Goal: Task Accomplishment & Management: Complete application form

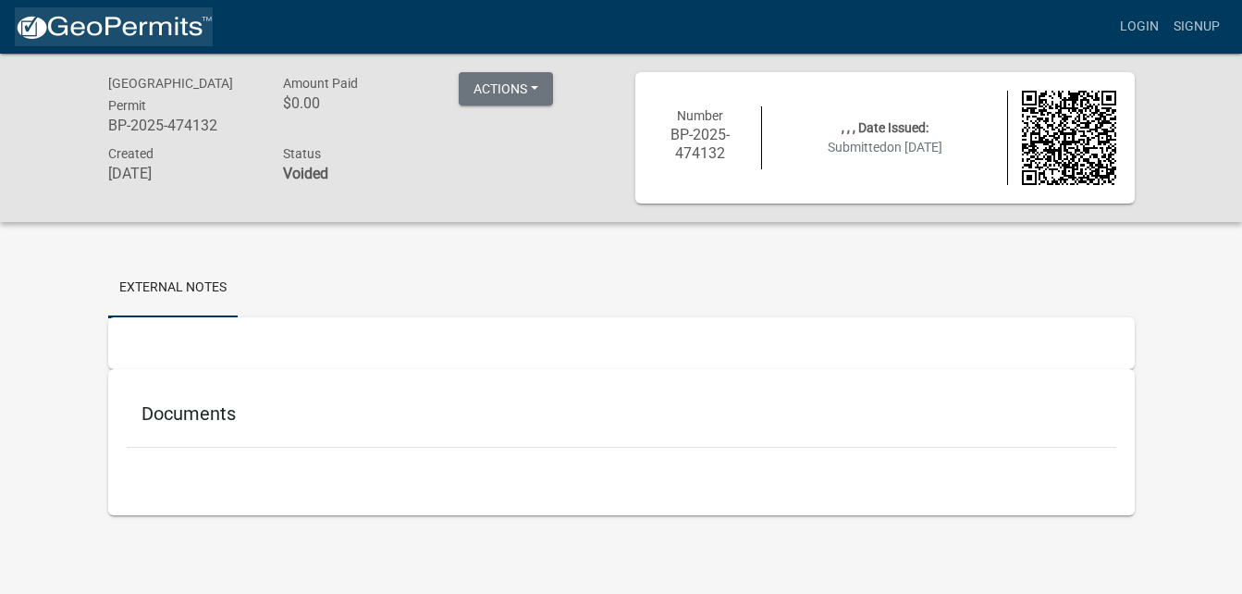
click at [180, 11] on link at bounding box center [114, 26] width 198 height 39
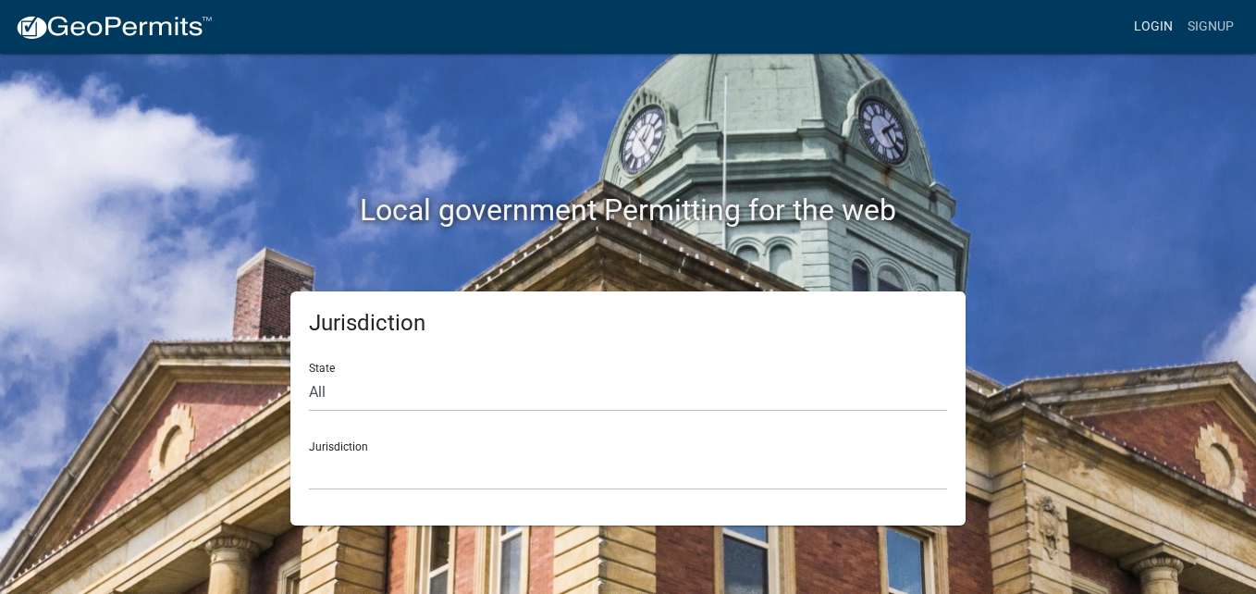
click at [1162, 27] on link "Login" at bounding box center [1154, 26] width 54 height 35
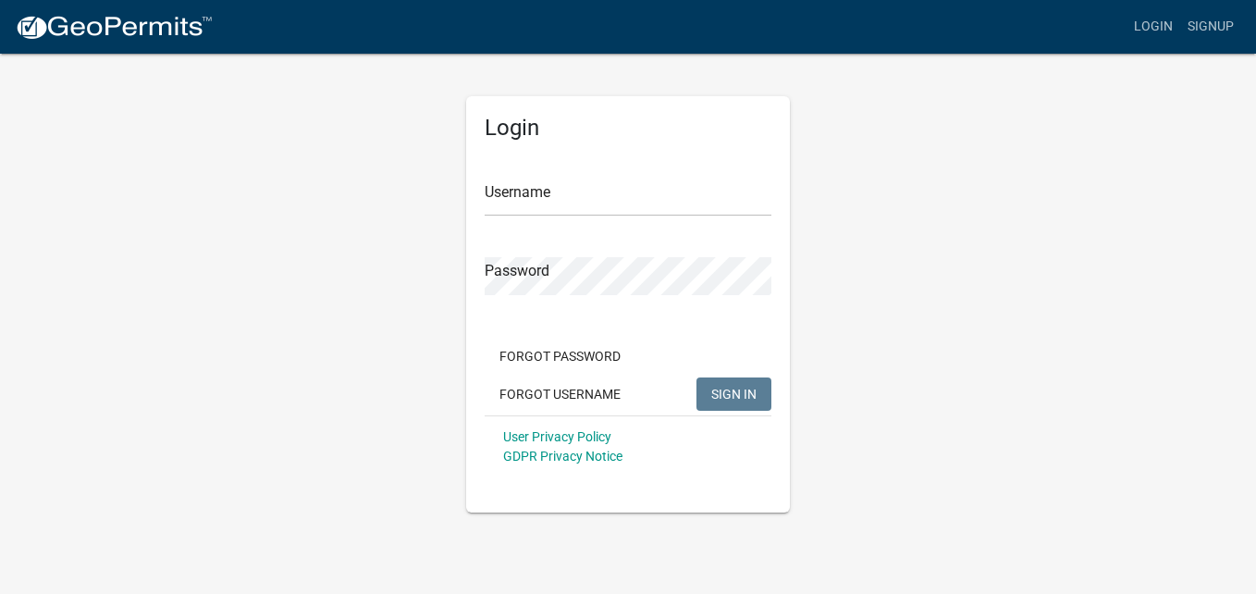
click at [187, 23] on img at bounding box center [114, 28] width 198 height 28
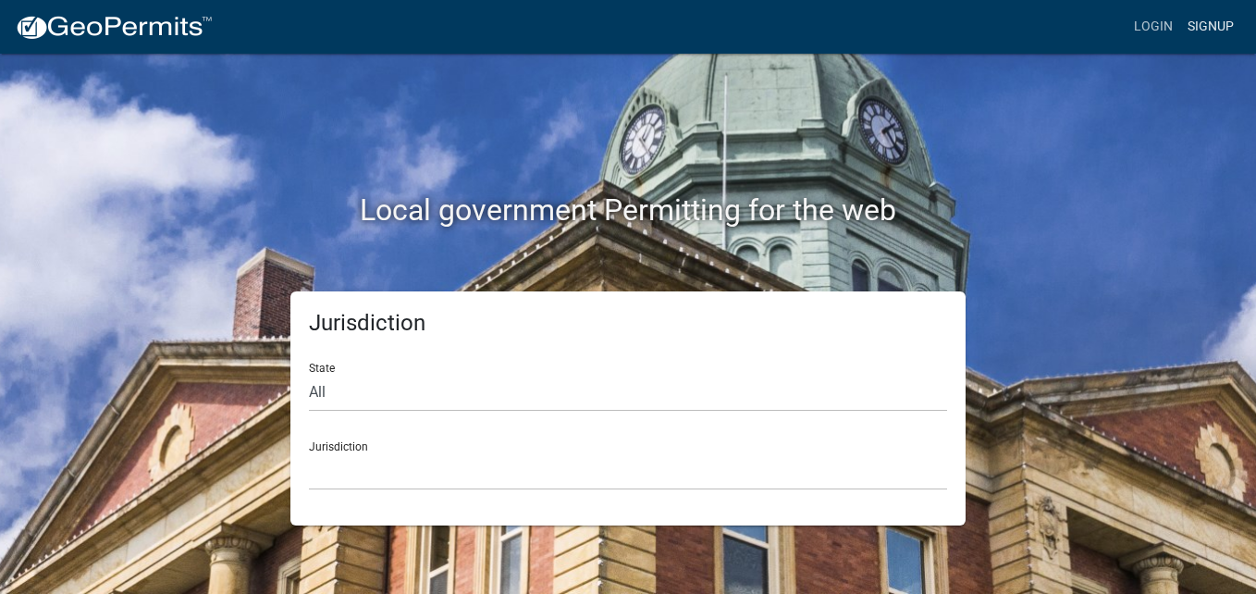
click at [1198, 25] on link "Signup" at bounding box center [1210, 26] width 61 height 35
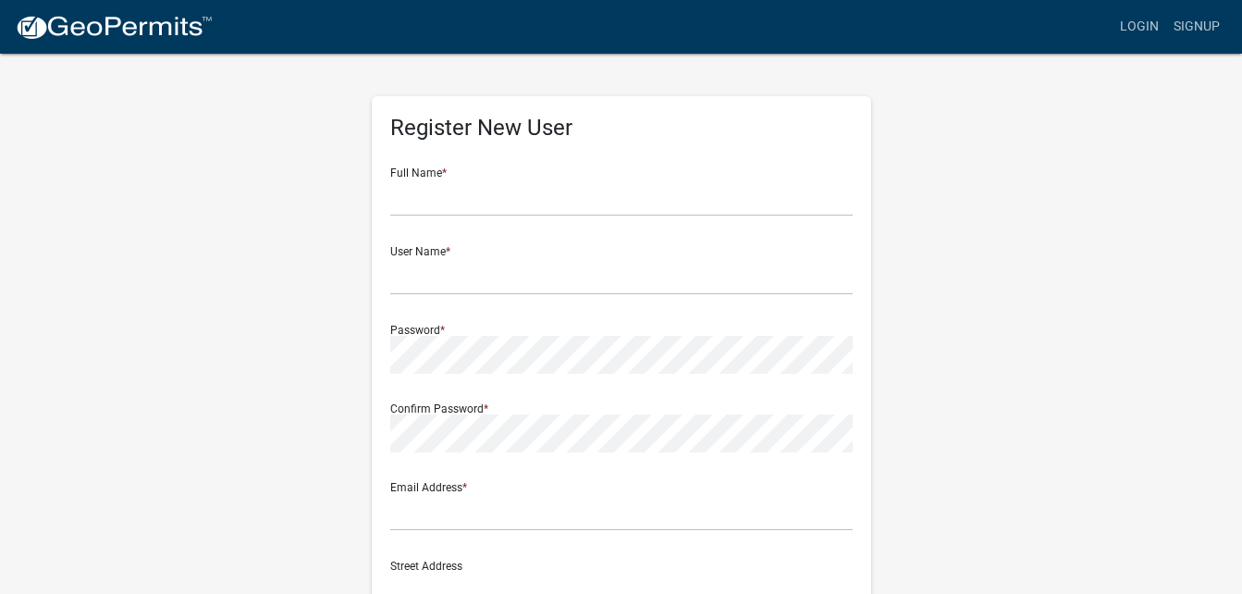
click at [130, 21] on img at bounding box center [114, 28] width 198 height 28
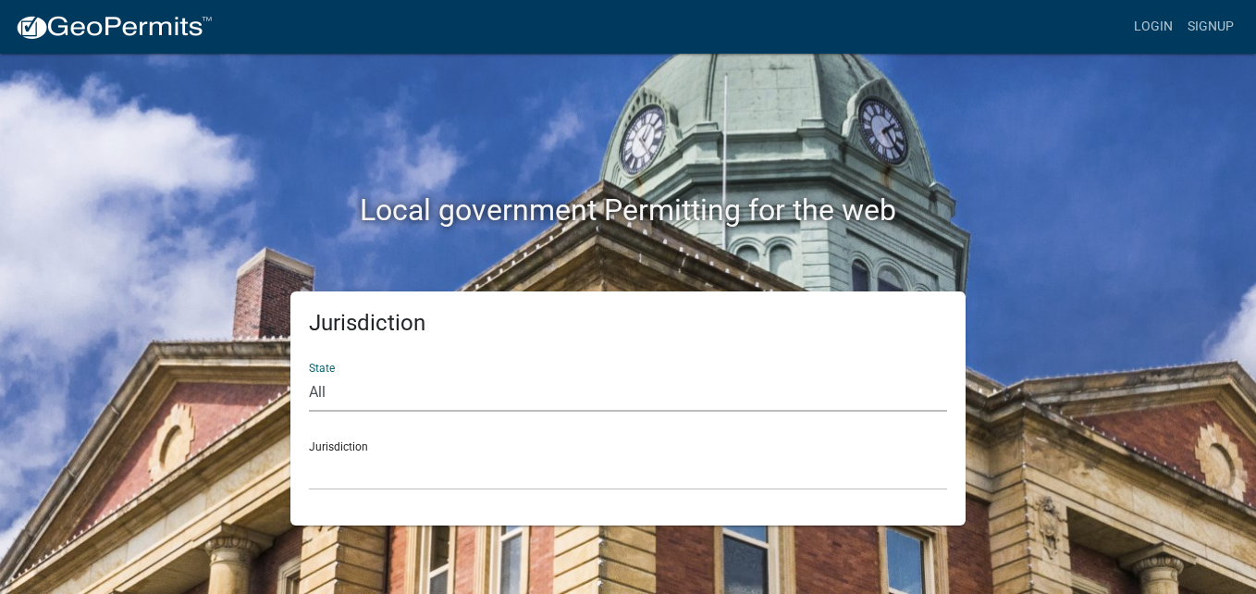
click at [585, 399] on select "All [US_STATE] [US_STATE] [US_STATE] [US_STATE] [US_STATE] [US_STATE] [US_STATE…" at bounding box center [628, 393] width 638 height 38
select select "[US_STATE]"
click at [309, 374] on select "All Colorado Georgia Indiana Iowa Kansas Minnesota Ohio South Carolina Wisconsin" at bounding box center [628, 393] width 638 height 38
click at [413, 475] on select "Becker County, Minnesota Benton County, Minnesota Carlton County, Minnesota Cit…" at bounding box center [628, 471] width 638 height 38
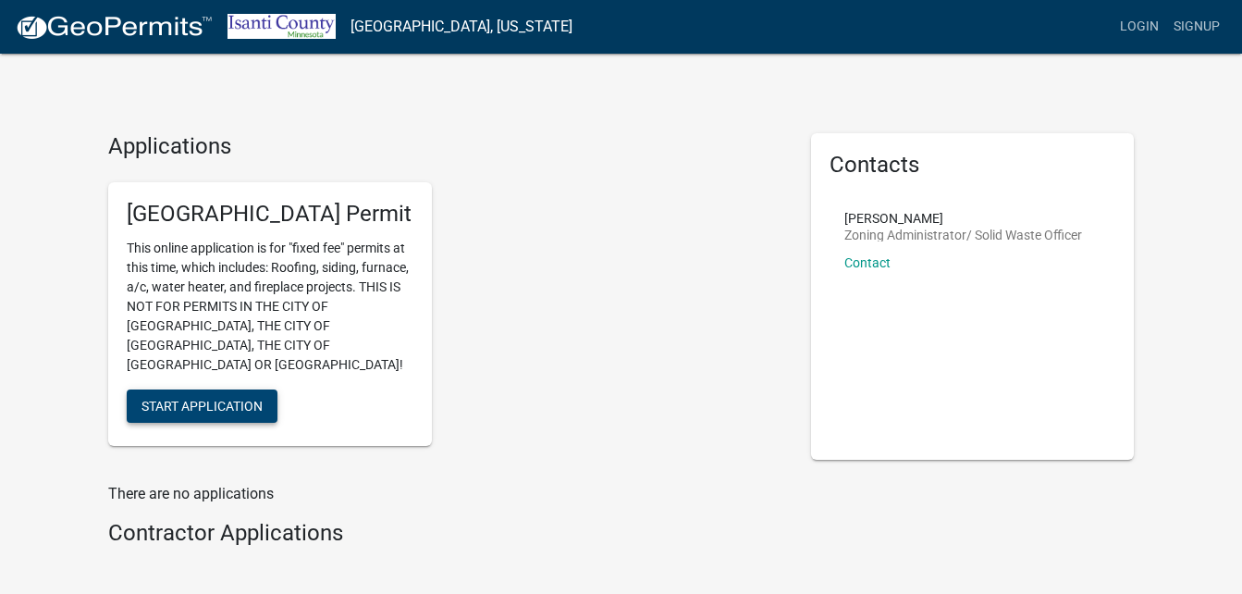
click at [208, 396] on button "Start Application" at bounding box center [202, 405] width 151 height 33
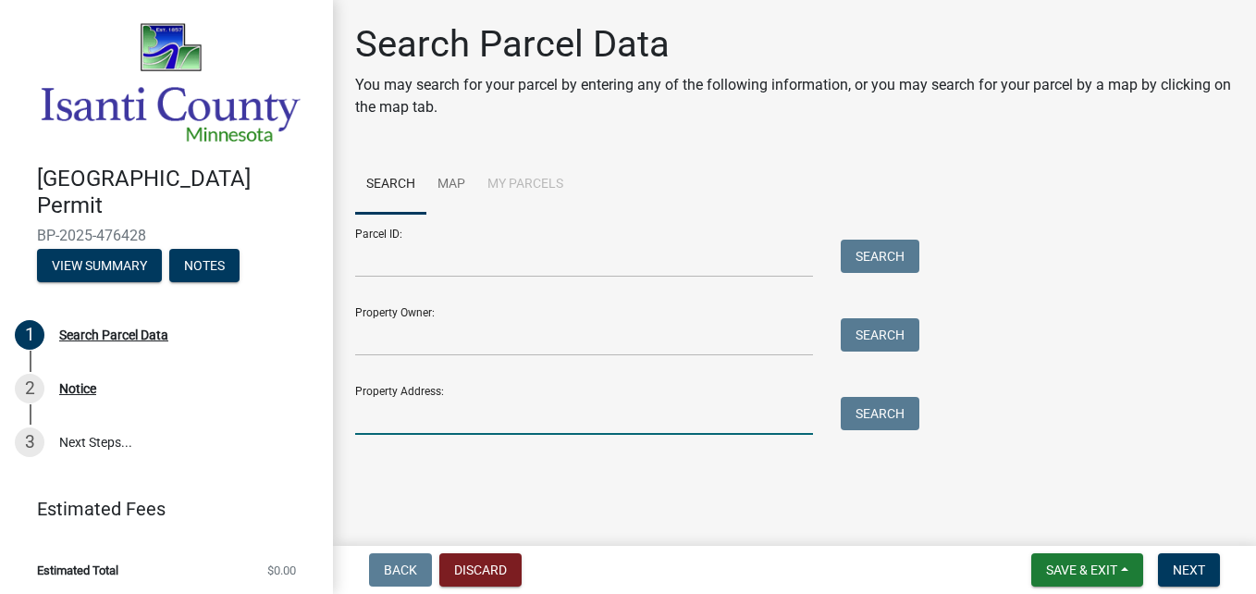
click at [525, 415] on input "Property Address:" at bounding box center [584, 416] width 458 height 38
click at [876, 420] on button "Search" at bounding box center [880, 413] width 79 height 33
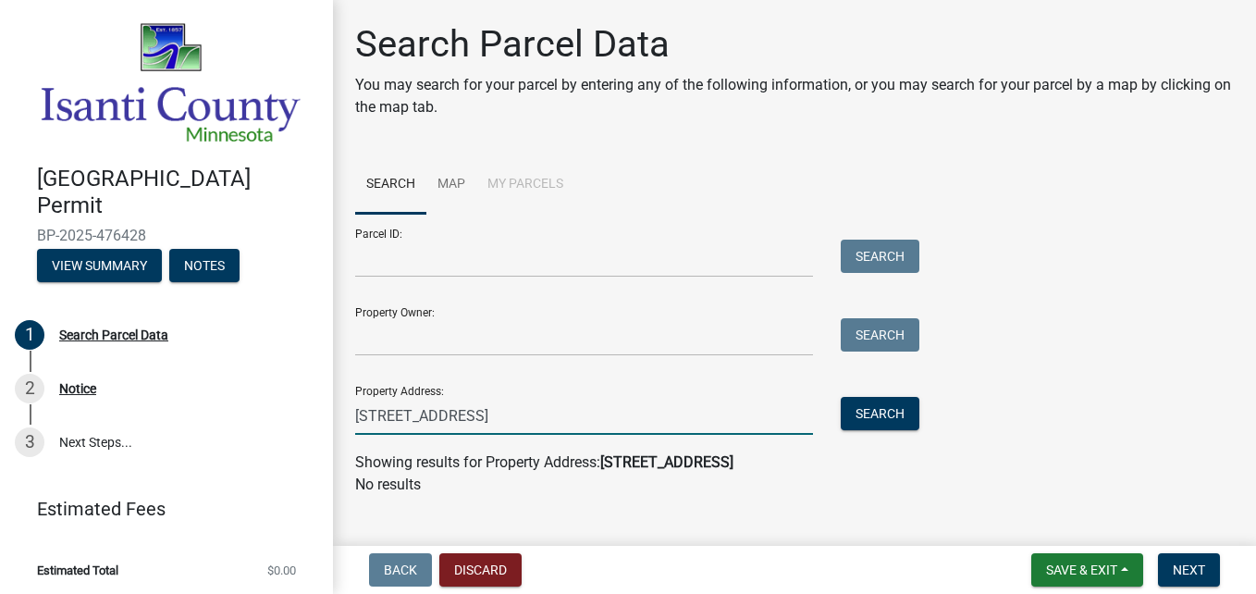
click at [694, 409] on input "1833 EAGLE RIDGE DR 1" at bounding box center [584, 416] width 458 height 38
type input "1833 EAGLE RIDGE DR"
click at [896, 402] on button "Search" at bounding box center [880, 413] width 79 height 33
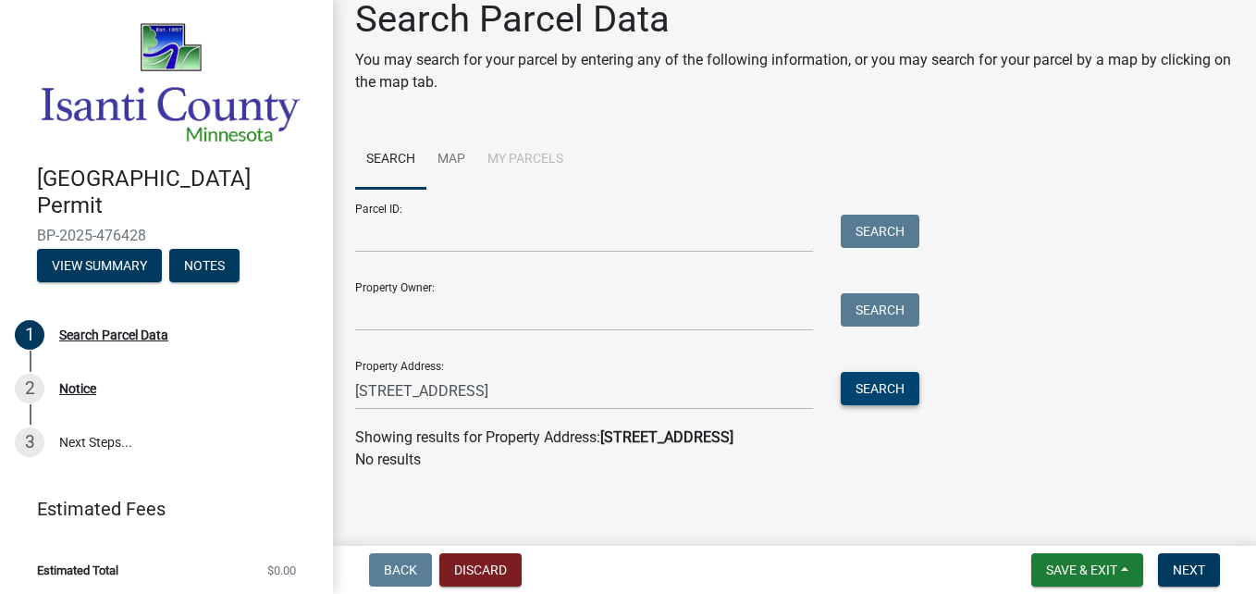
scroll to position [30, 0]
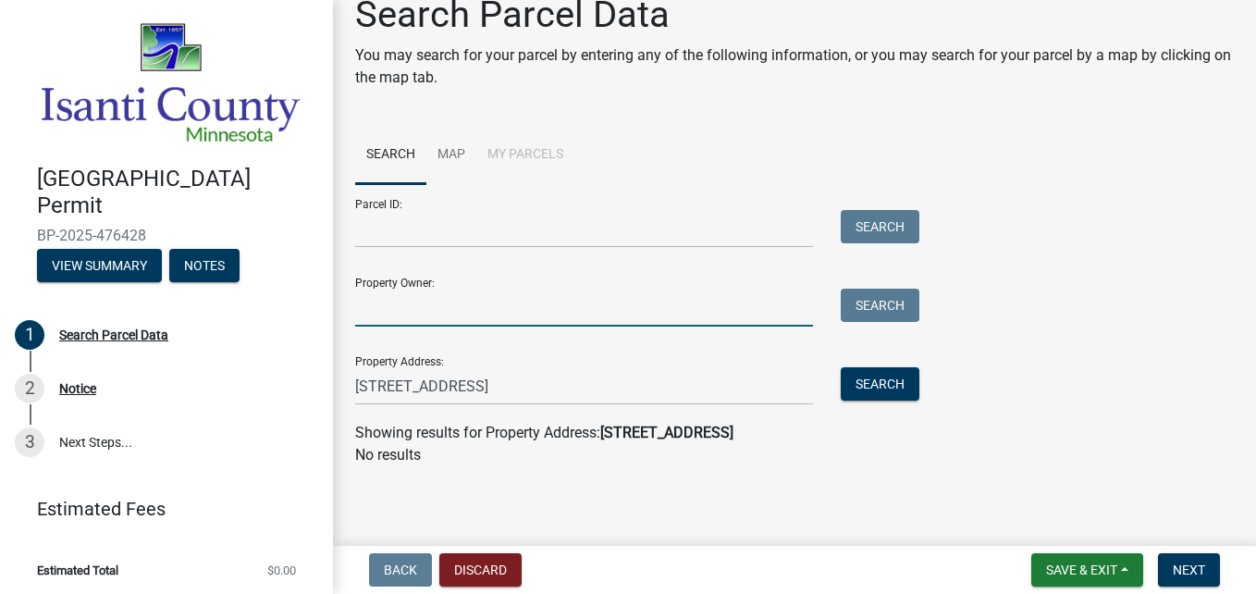
click at [699, 304] on input "Property Owner:" at bounding box center [584, 308] width 458 height 38
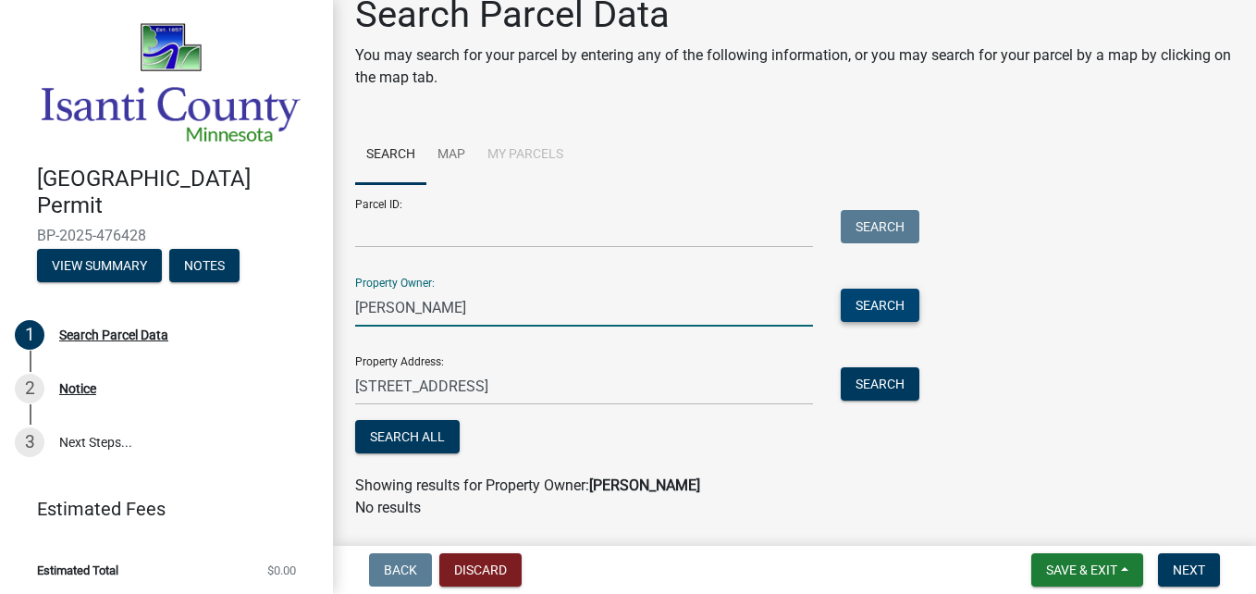
type input "[PERSON_NAME]"
click at [885, 302] on button "Search" at bounding box center [880, 305] width 79 height 33
click at [1195, 579] on button "Next" at bounding box center [1189, 569] width 62 height 33
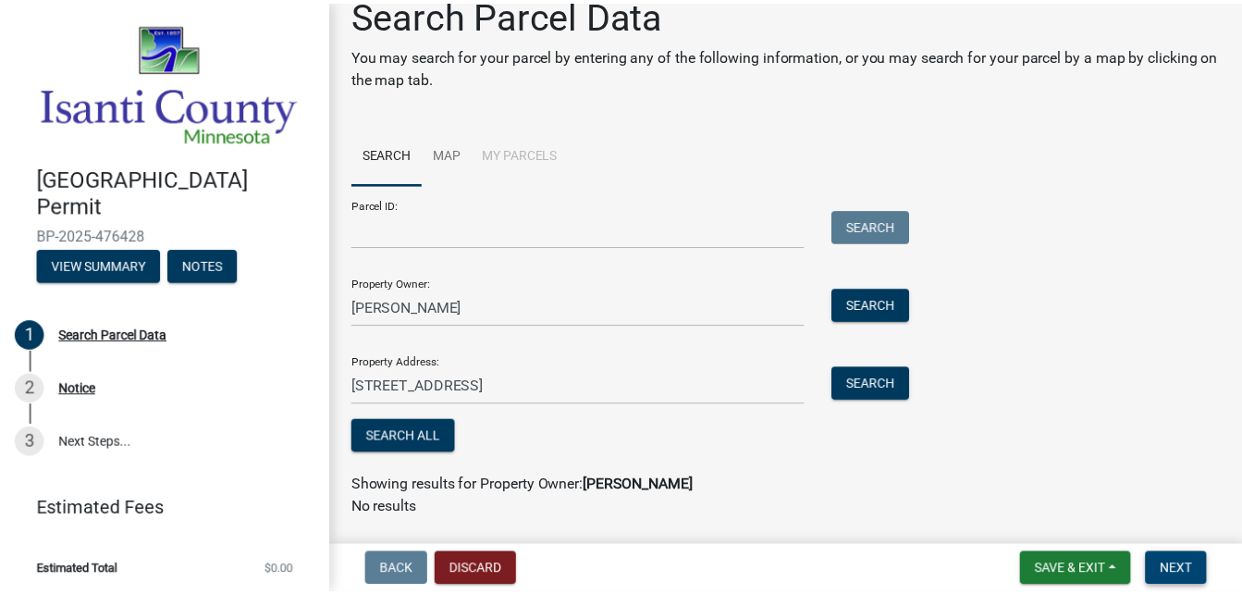
scroll to position [0, 0]
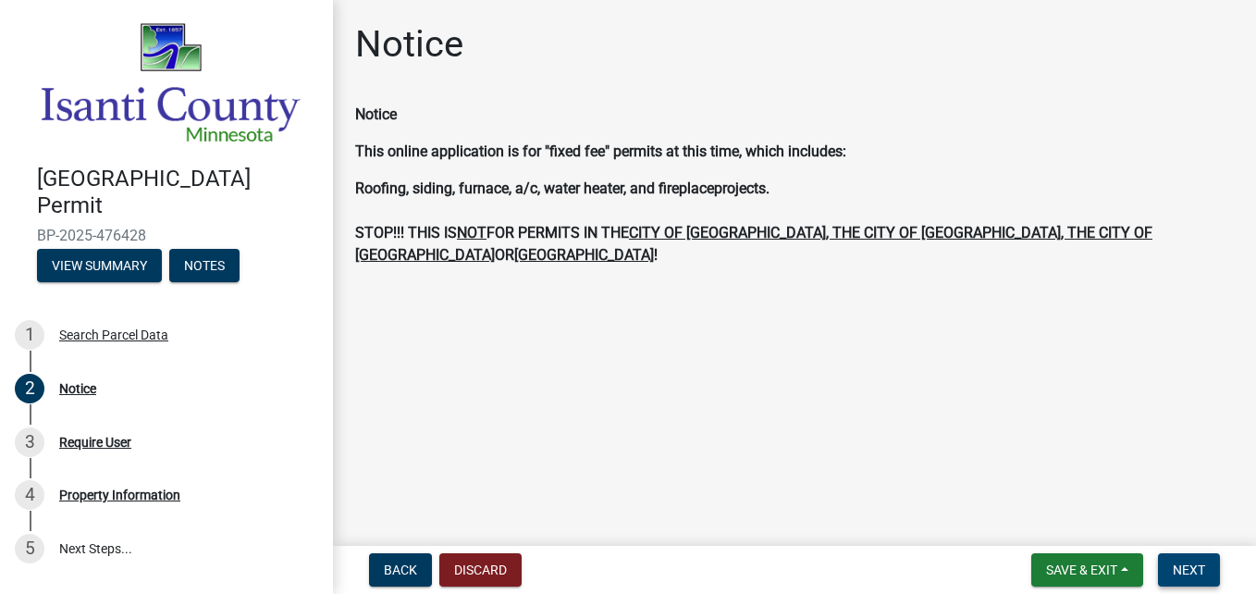
click at [1195, 565] on span "Next" at bounding box center [1189, 569] width 32 height 15
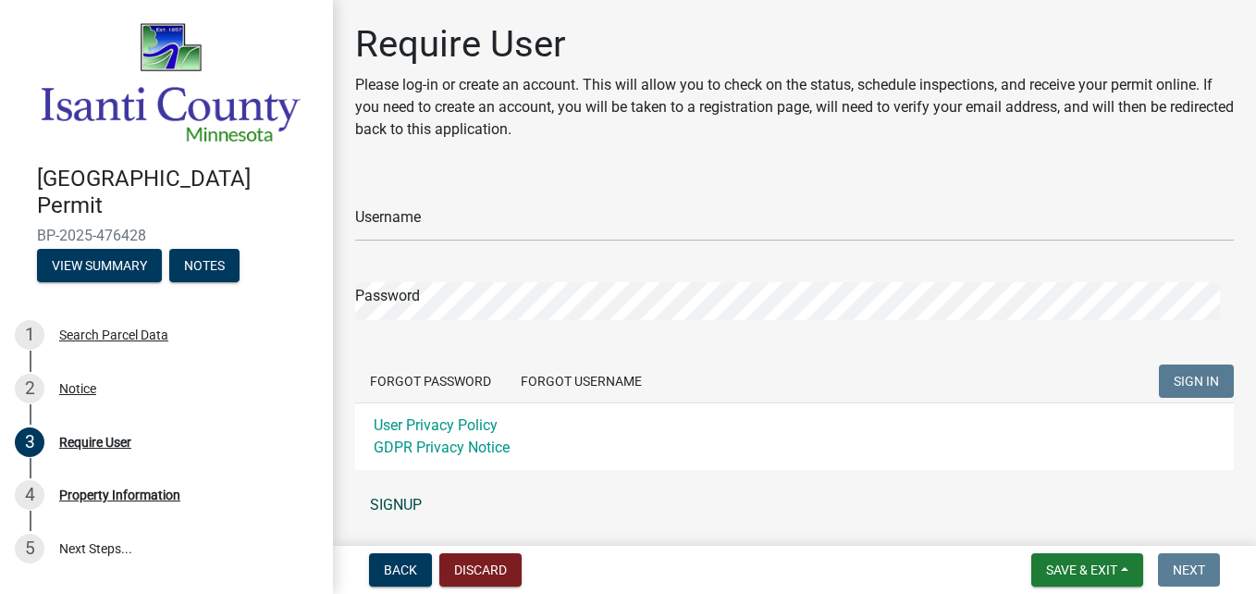
click at [400, 507] on link "SIGNUP" at bounding box center [794, 505] width 879 height 37
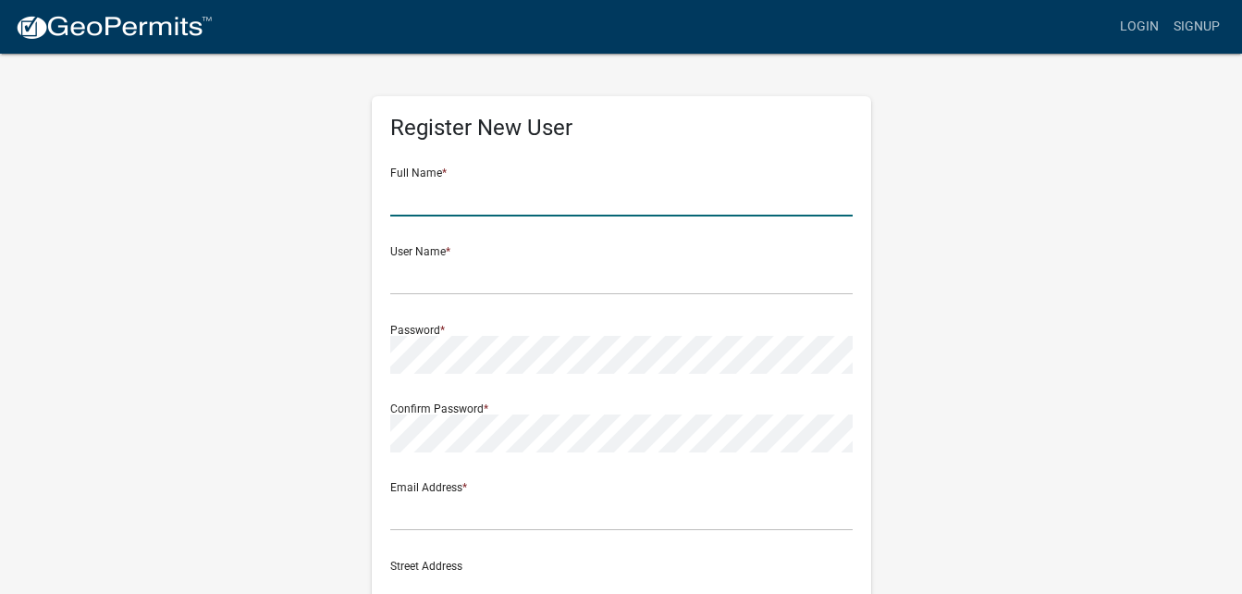
click at [656, 188] on input "text" at bounding box center [621, 198] width 463 height 38
type input "Alison"
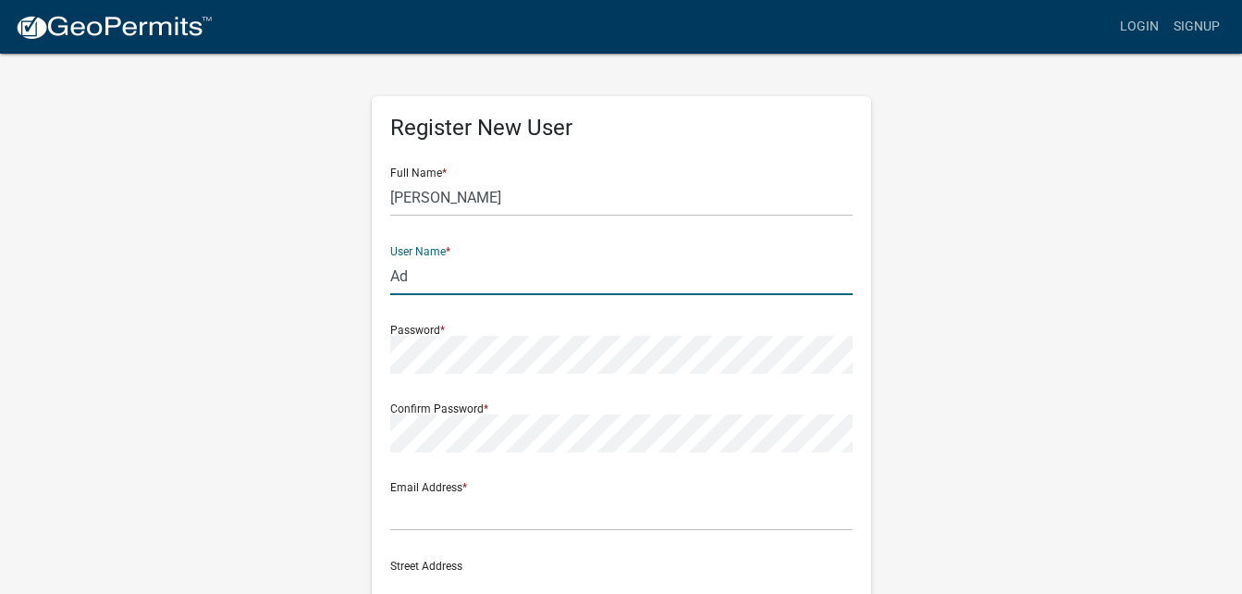
type input "A"
click at [514, 191] on input "Alison" at bounding box center [621, 198] width 463 height 38
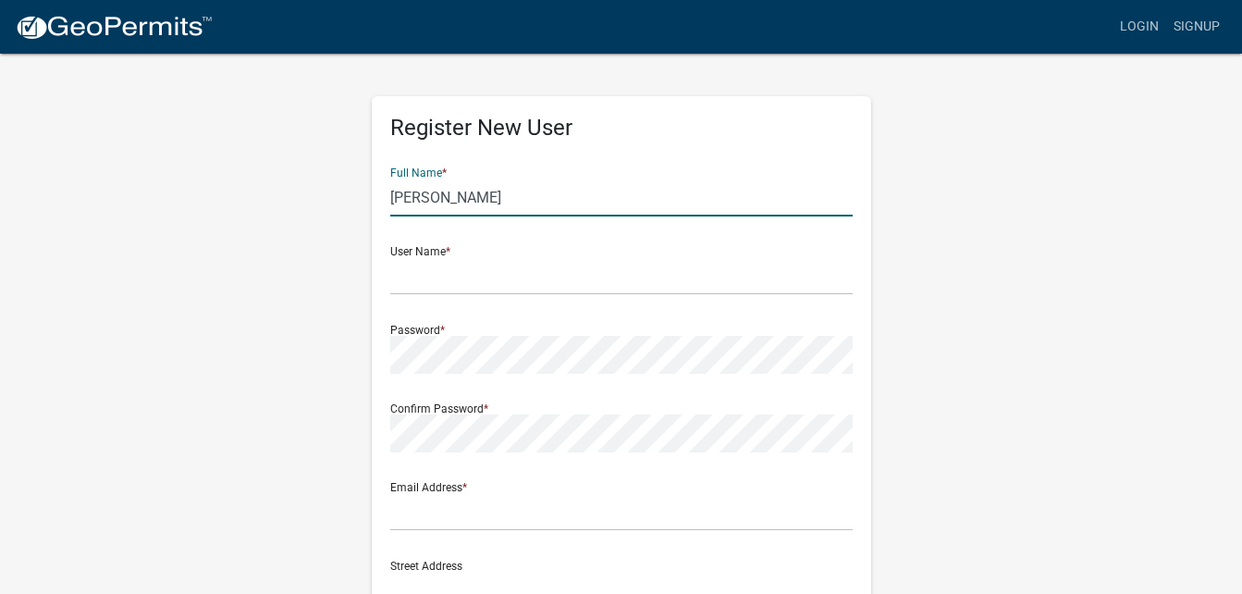
type input "Alison Anderson"
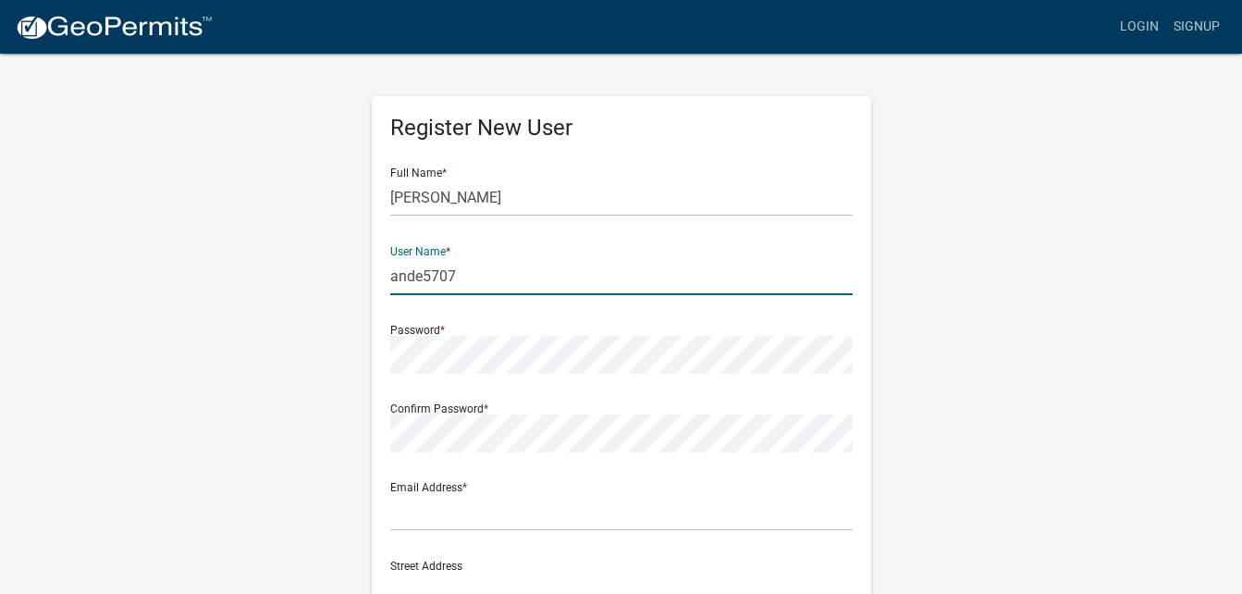
type input "ande5707"
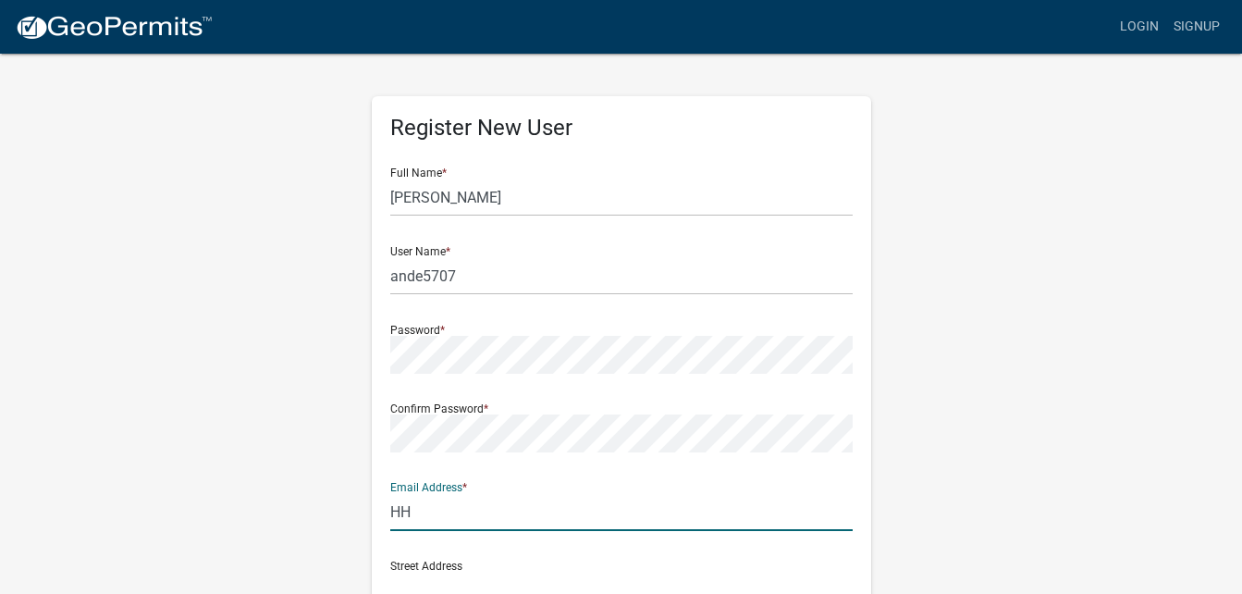
type input "hh.improvementsllc@gmail.com"
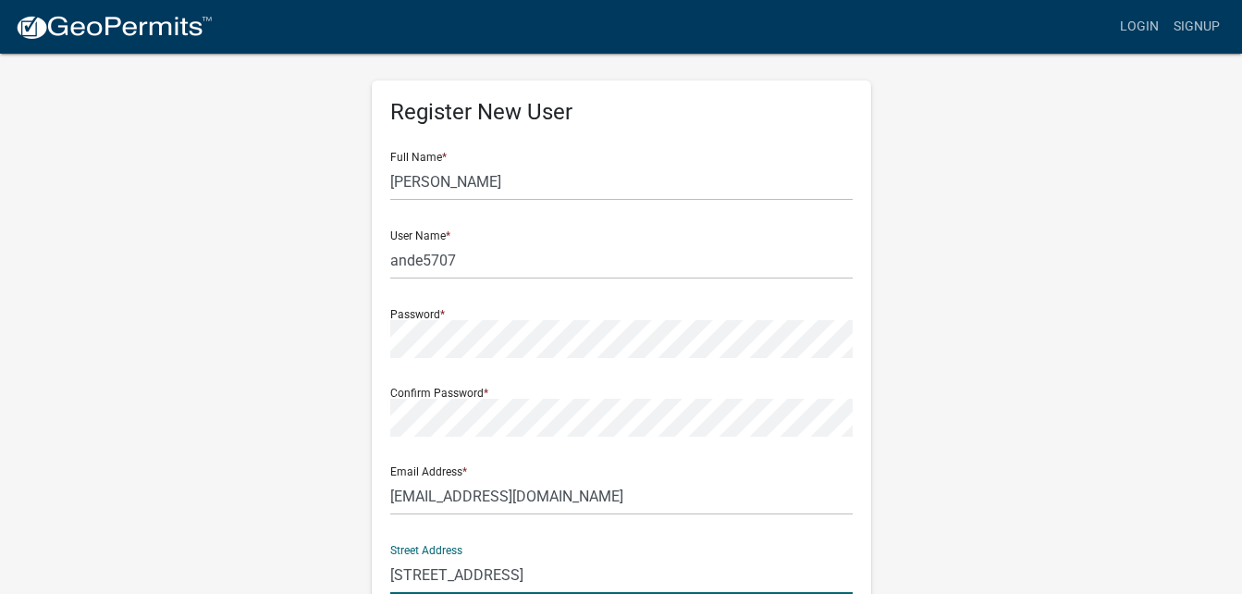
type input "5707 Egret Ave"
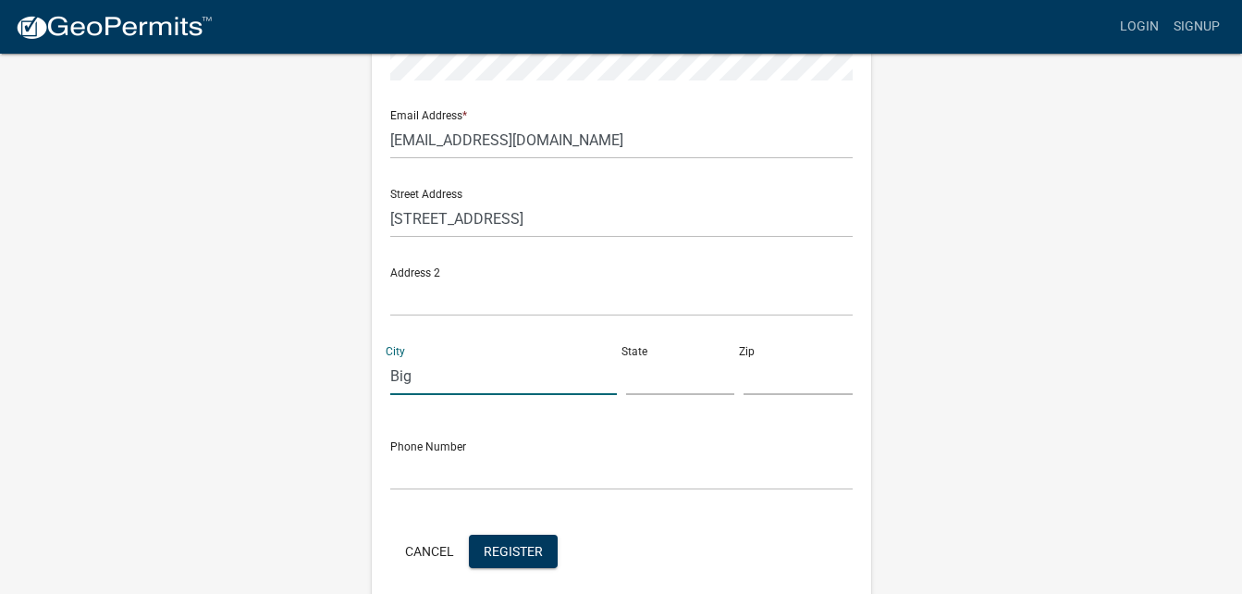
type input "BIG LAKE"
type input "MN"
type input "55309"
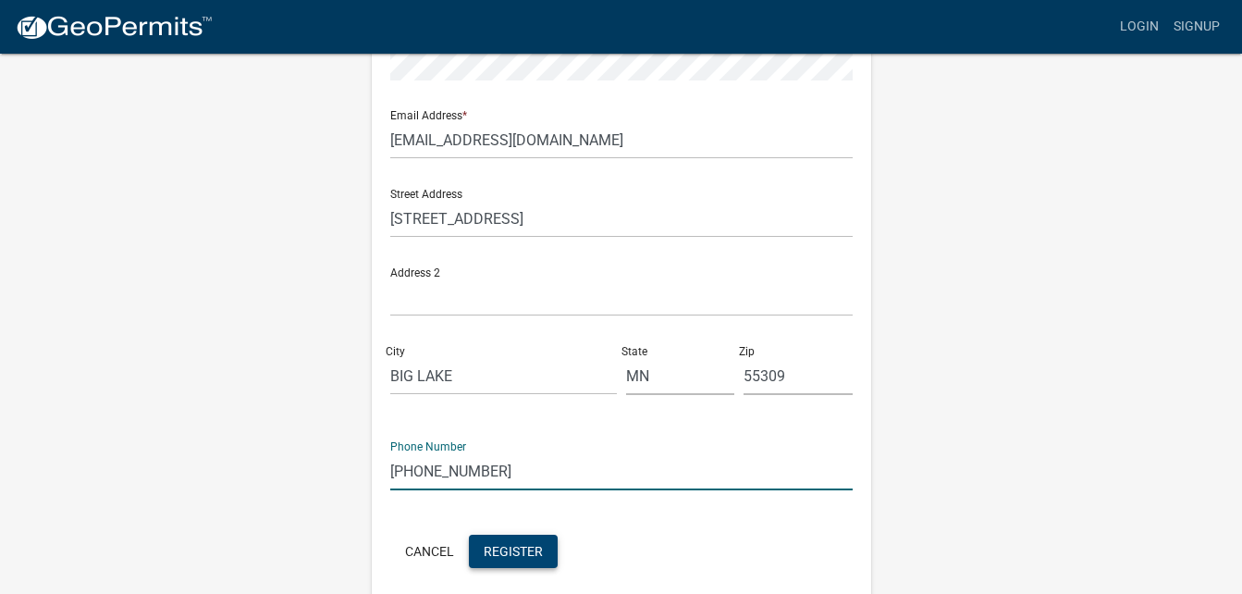
type input "763-220-9880"
click at [516, 551] on span "Register" at bounding box center [513, 550] width 59 height 15
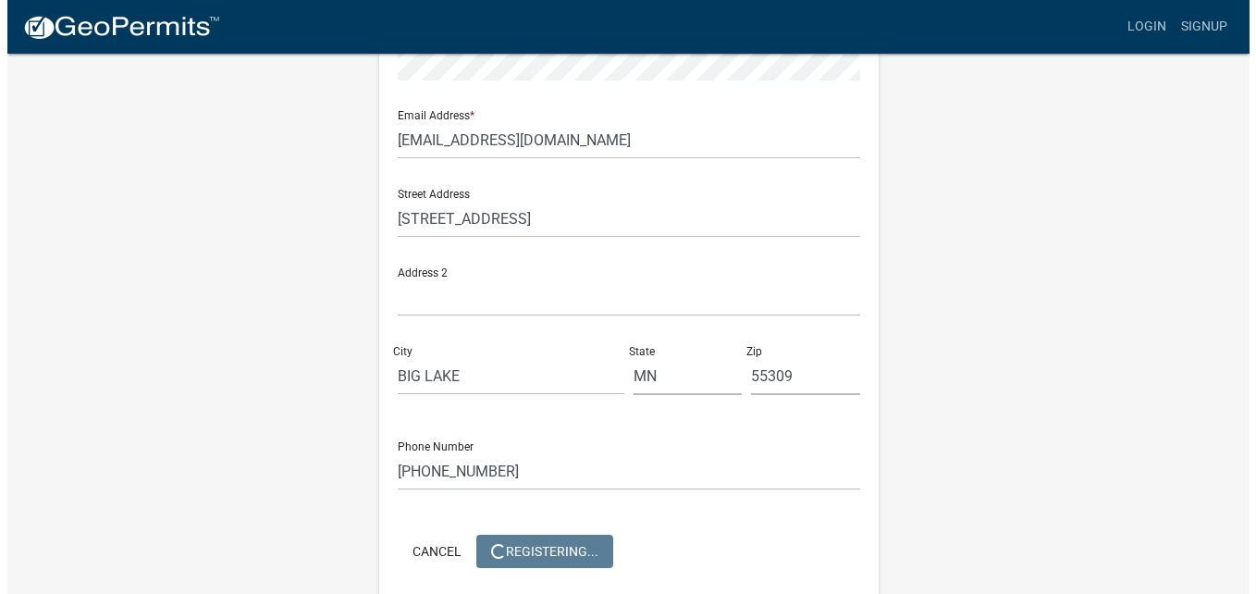
scroll to position [0, 0]
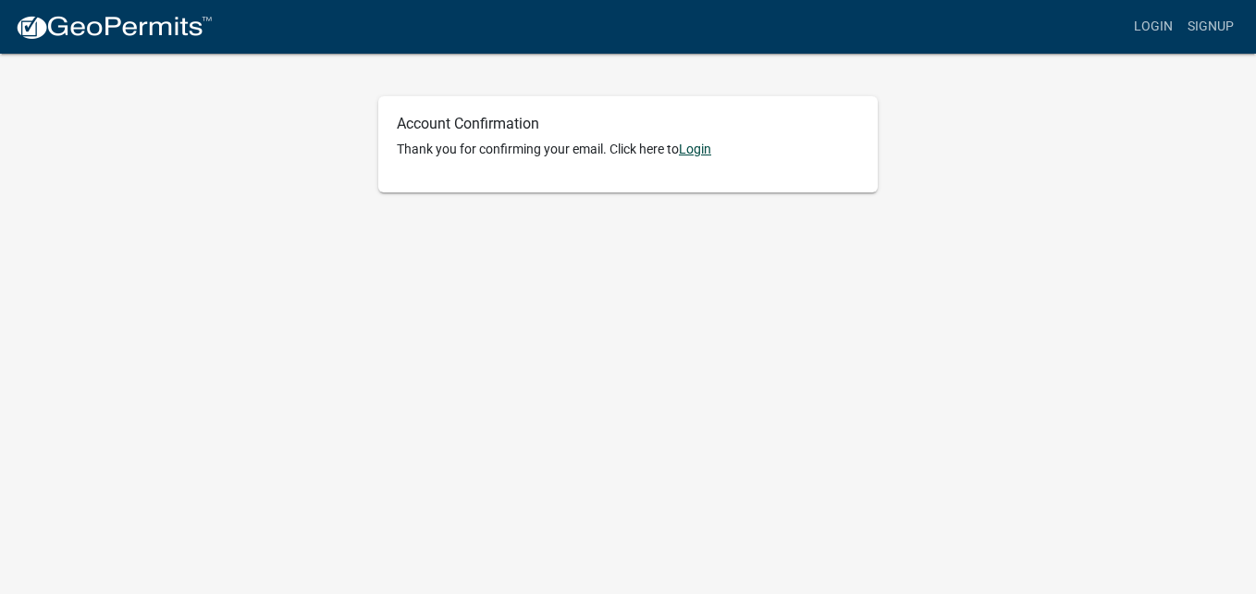
click at [710, 144] on link "Login" at bounding box center [695, 149] width 32 height 15
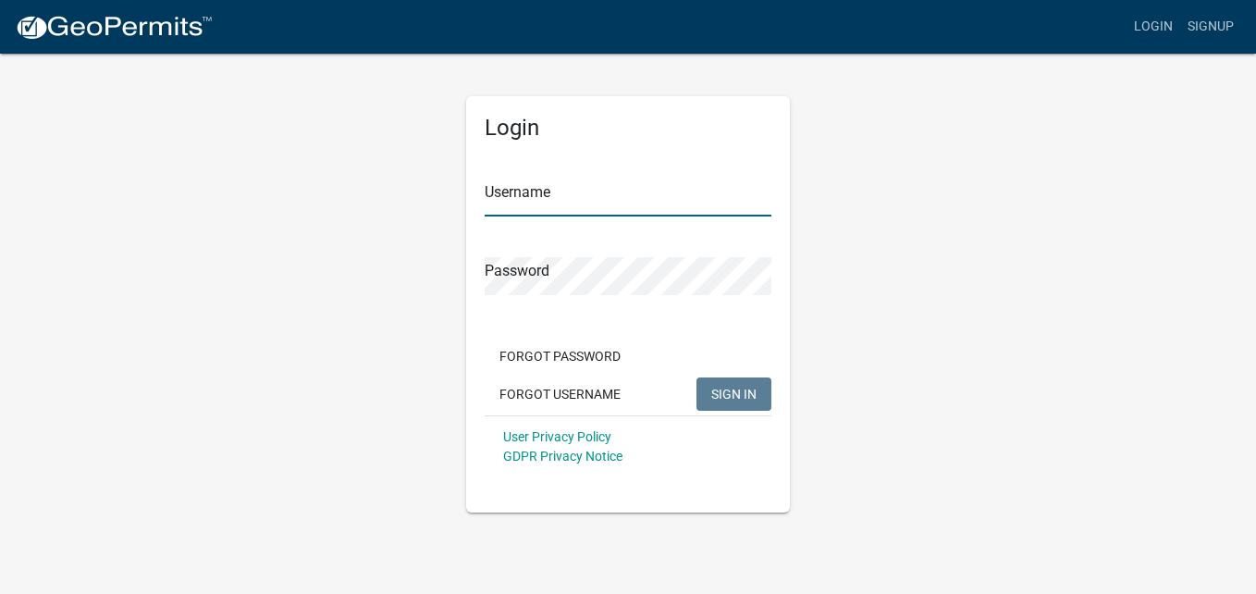
type input "ande5707"
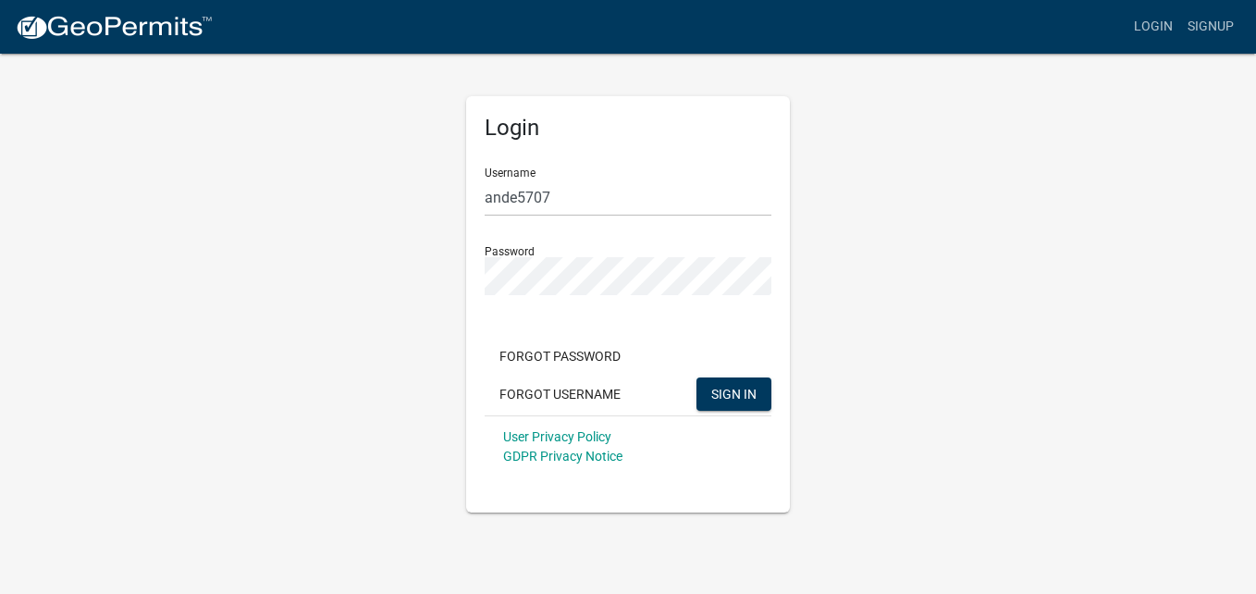
click at [722, 377] on div "Forgot Password Forgot Username SIGN IN" at bounding box center [628, 378] width 287 height 76
drag, startPoint x: 722, startPoint y: 377, endPoint x: 721, endPoint y: 389, distance: 12.2
click at [721, 389] on span "SIGN IN" at bounding box center [733, 393] width 45 height 15
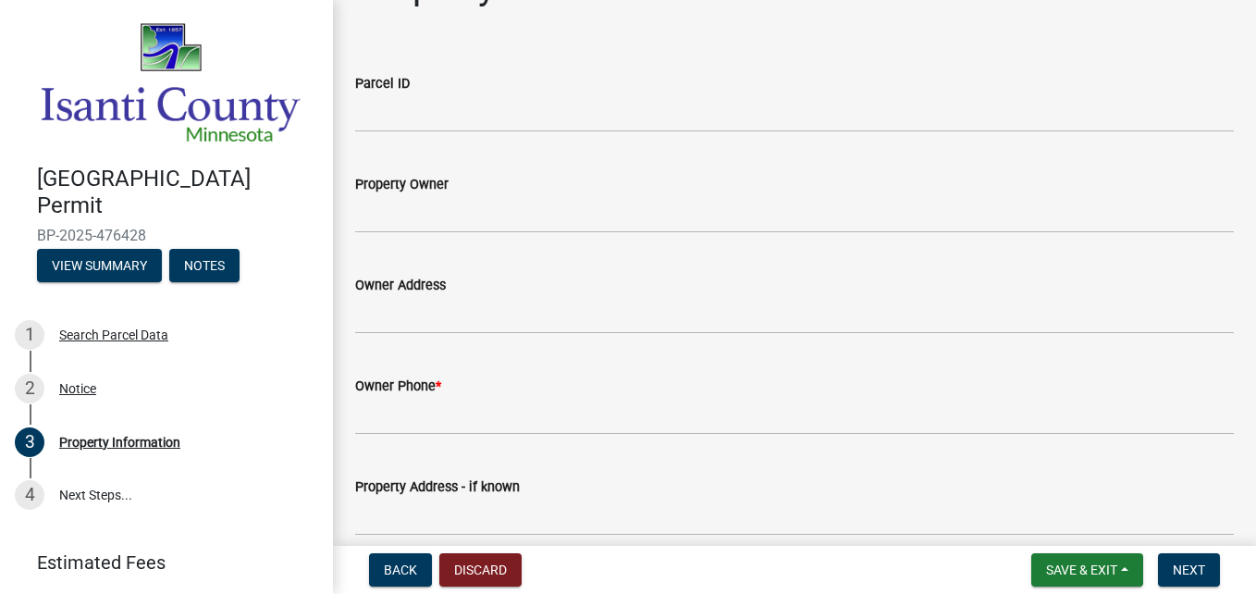
scroll to position [43, 0]
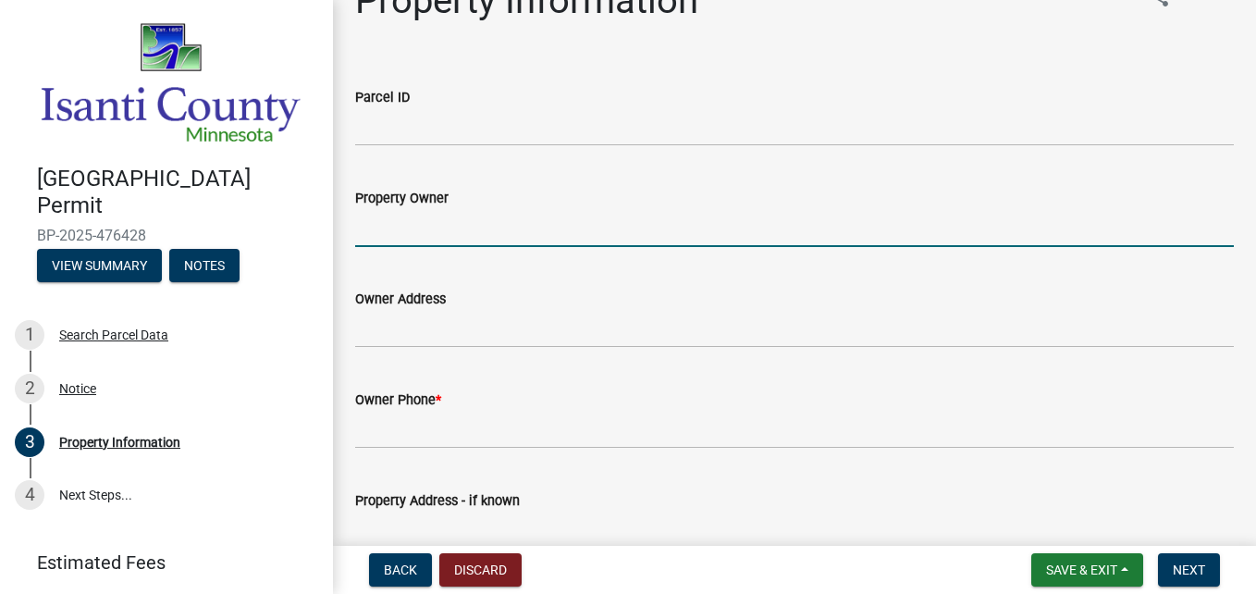
click at [535, 221] on input "Property Owner" at bounding box center [794, 228] width 879 height 38
type input "[PERSON_NAME]"
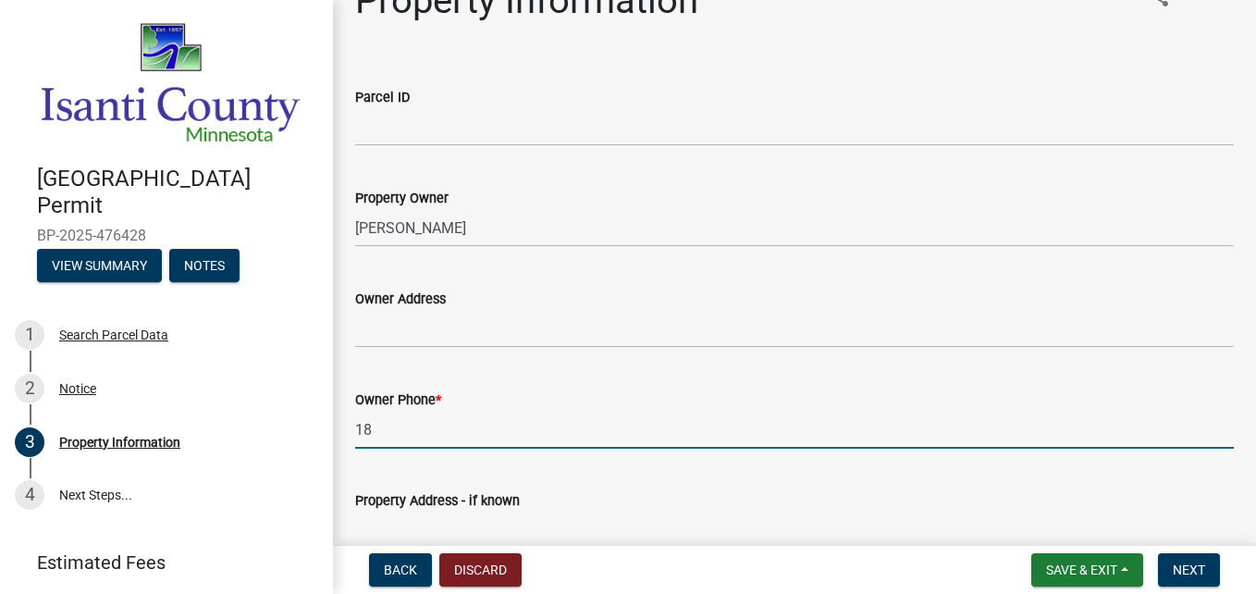
type input "1"
type input "[PHONE_NUMBER]"
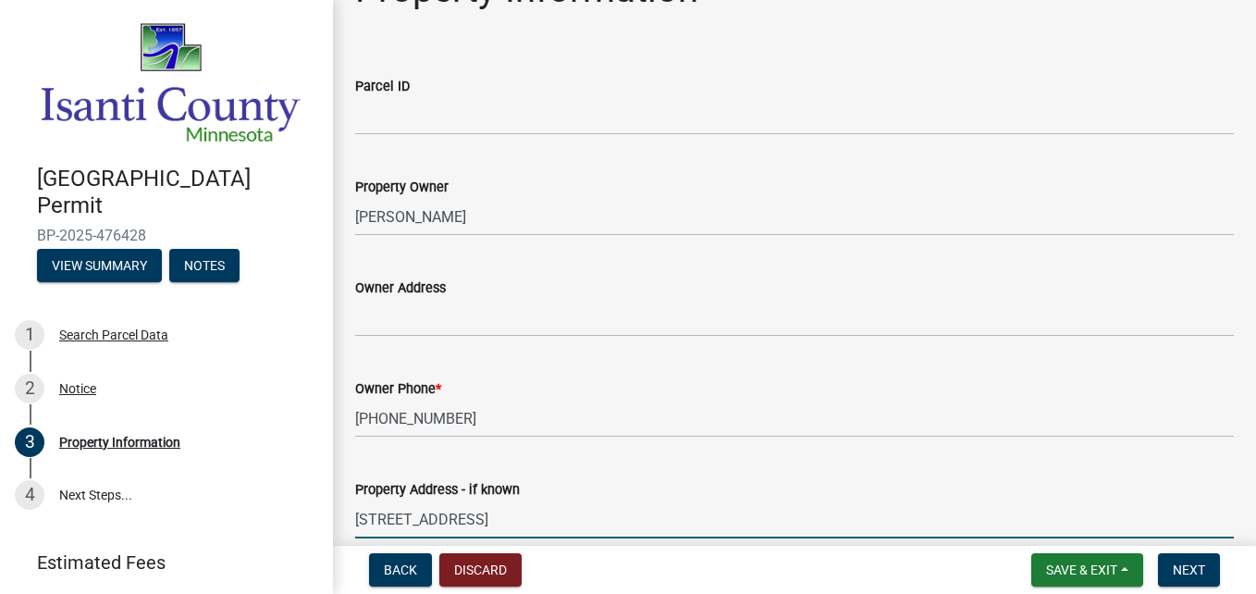
scroll to position [406, 0]
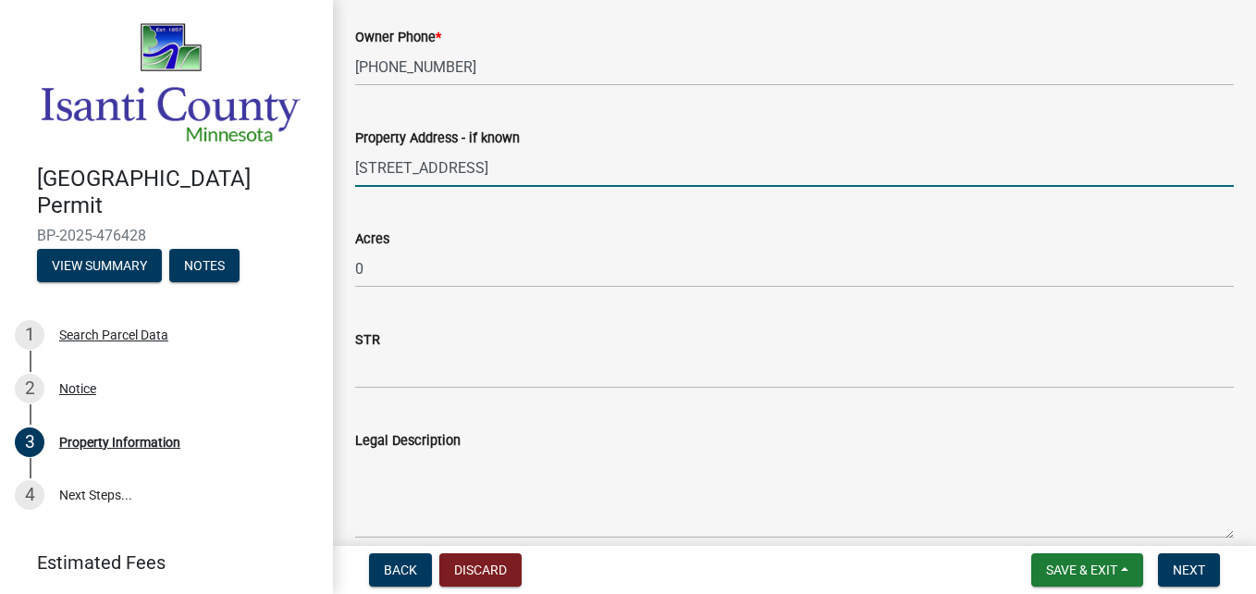
click at [539, 171] on input "[STREET_ADDRESS]" at bounding box center [794, 168] width 879 height 38
type input "[STREET_ADDRESS]"
